Goal: Information Seeking & Learning: Learn about a topic

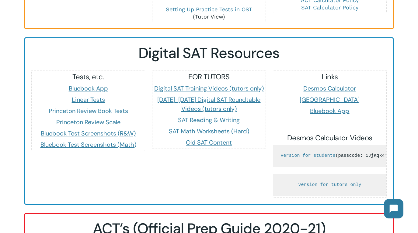
scroll to position [535, 0]
click at [211, 127] on link "SAT Math Worksheets (Hard)" at bounding box center [209, 131] width 80 height 8
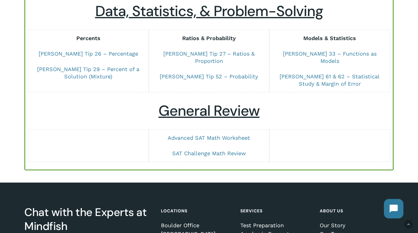
scroll to position [538, 0]
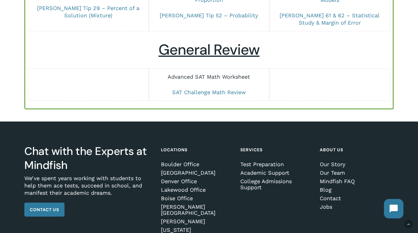
click at [215, 74] on link "Advanced SAT Math Worksheet" at bounding box center [209, 77] width 82 height 6
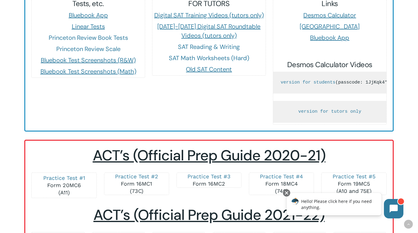
scroll to position [608, 0]
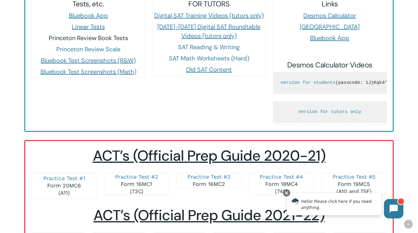
click at [109, 34] on link "Princeton Review Book Tests" at bounding box center [88, 38] width 79 height 8
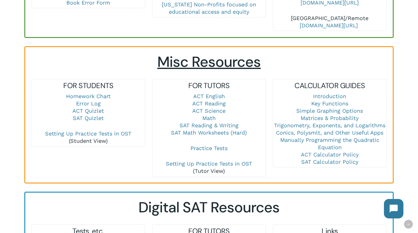
scroll to position [381, 0]
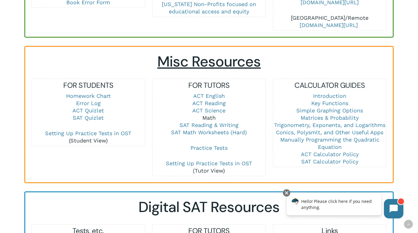
click at [207, 115] on link "Math" at bounding box center [208, 118] width 13 height 6
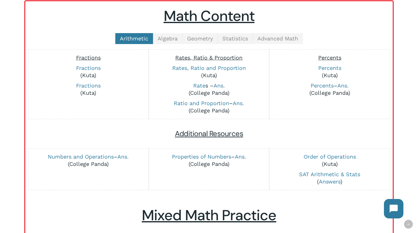
scroll to position [147, 0]
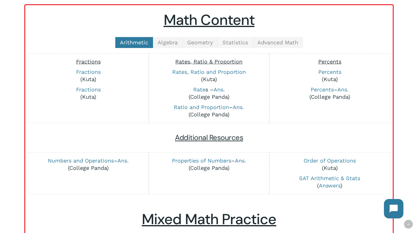
click at [227, 42] on span "Statistics" at bounding box center [235, 42] width 26 height 6
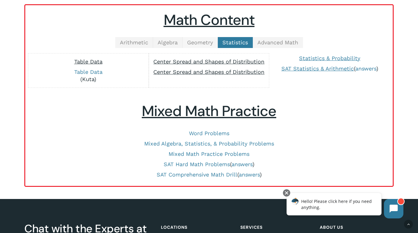
click at [200, 38] on link "Geometry" at bounding box center [199, 42] width 35 height 11
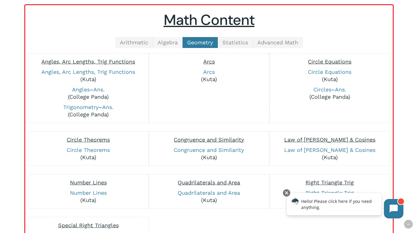
click at [166, 41] on span "Algebra" at bounding box center [167, 42] width 20 height 6
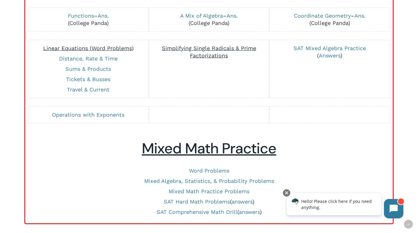
scroll to position [581, 0]
click at [113, 116] on p "Operations with Exponents" at bounding box center [88, 114] width 114 height 7
click at [112, 111] on link "Operations with Exponents" at bounding box center [88, 114] width 72 height 6
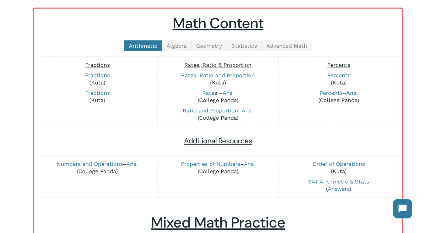
scroll to position [136, 0]
